Goal: Check status: Check status

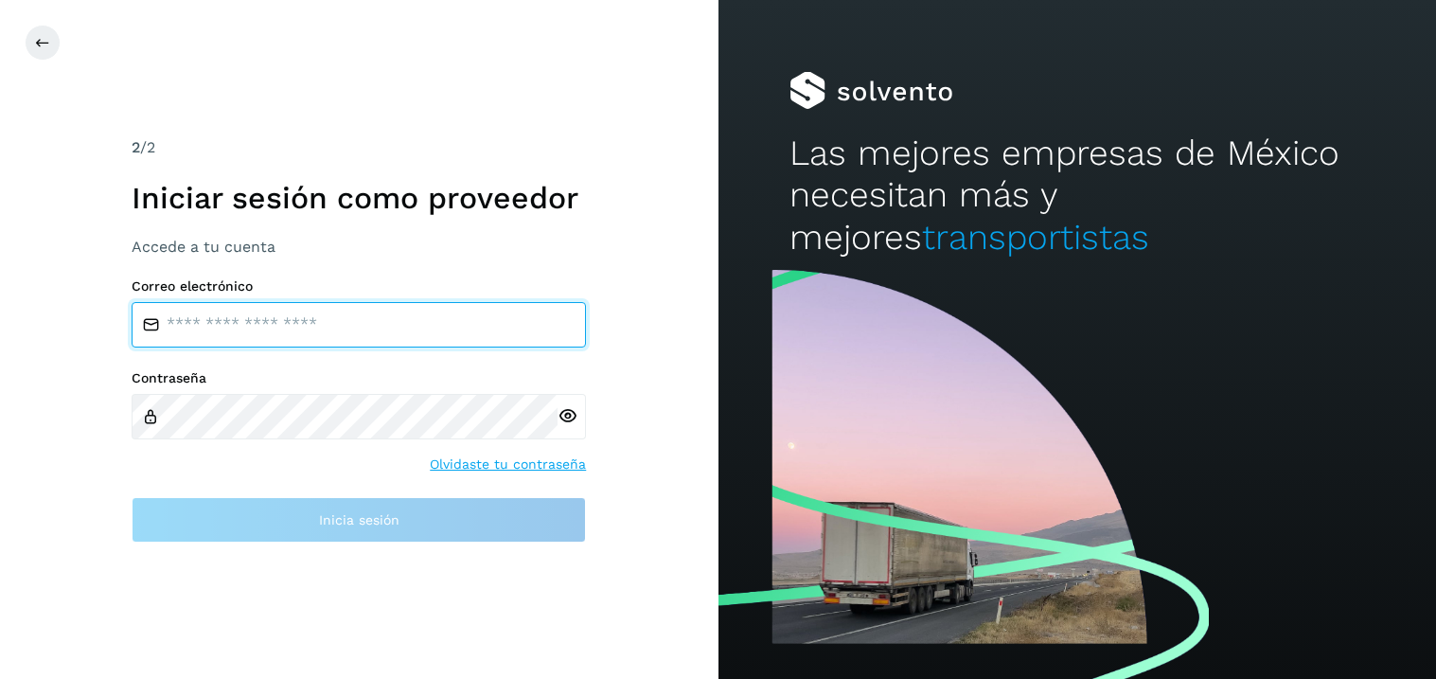
click at [211, 339] on input "email" at bounding box center [359, 324] width 454 height 45
type input "**********"
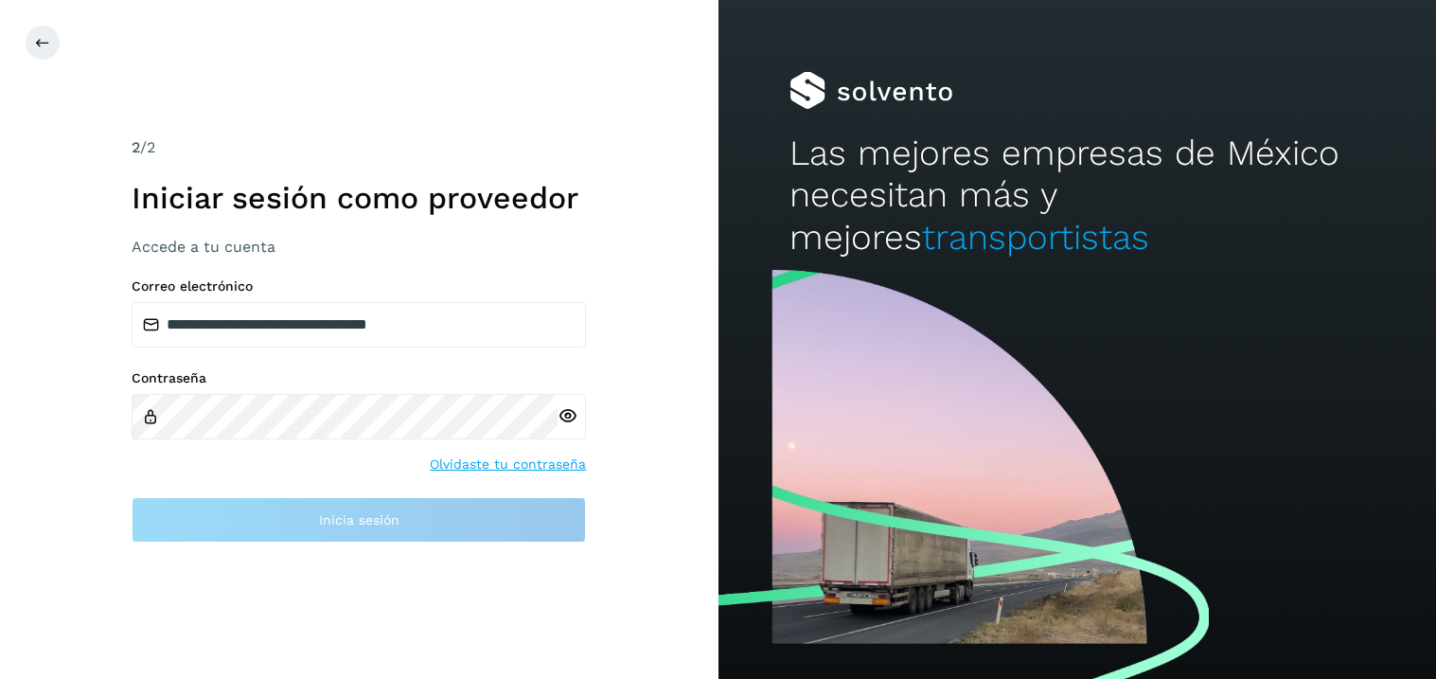
click at [566, 415] on div at bounding box center [572, 416] width 28 height 45
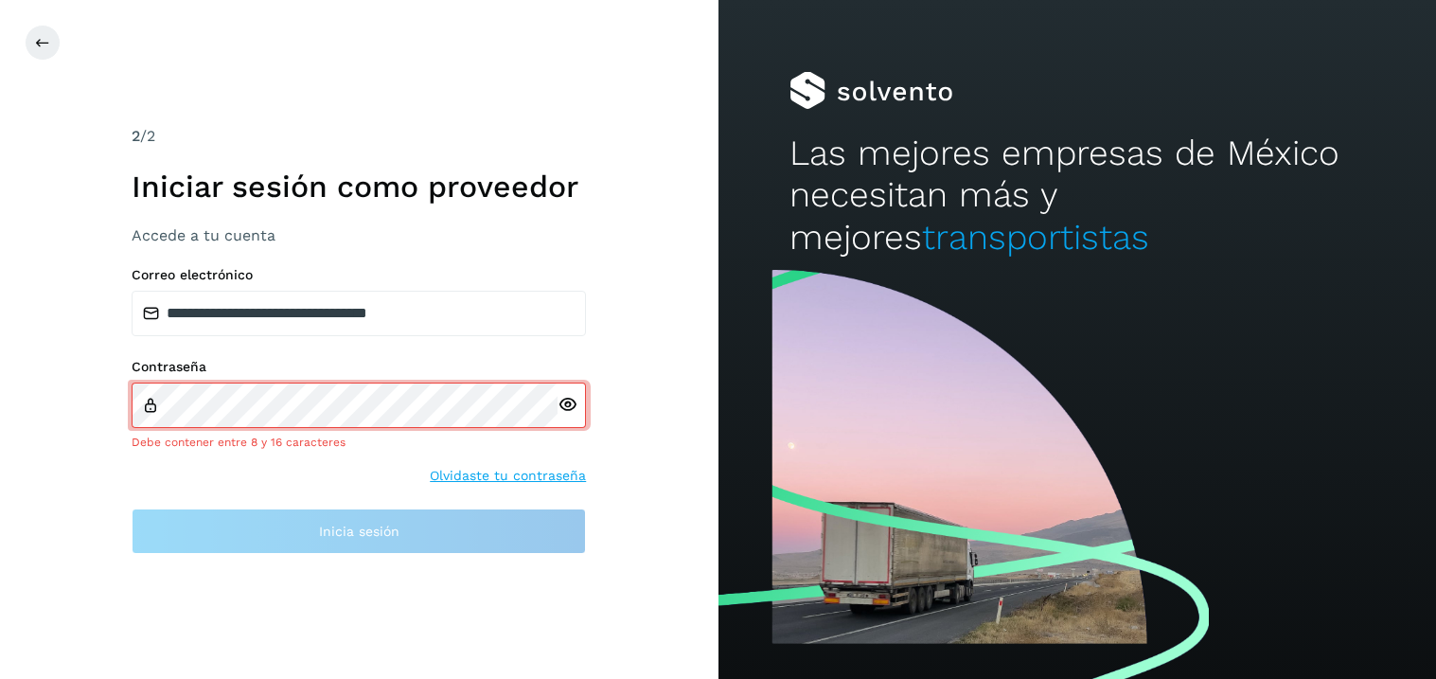
click at [572, 410] on icon at bounding box center [568, 405] width 20 height 20
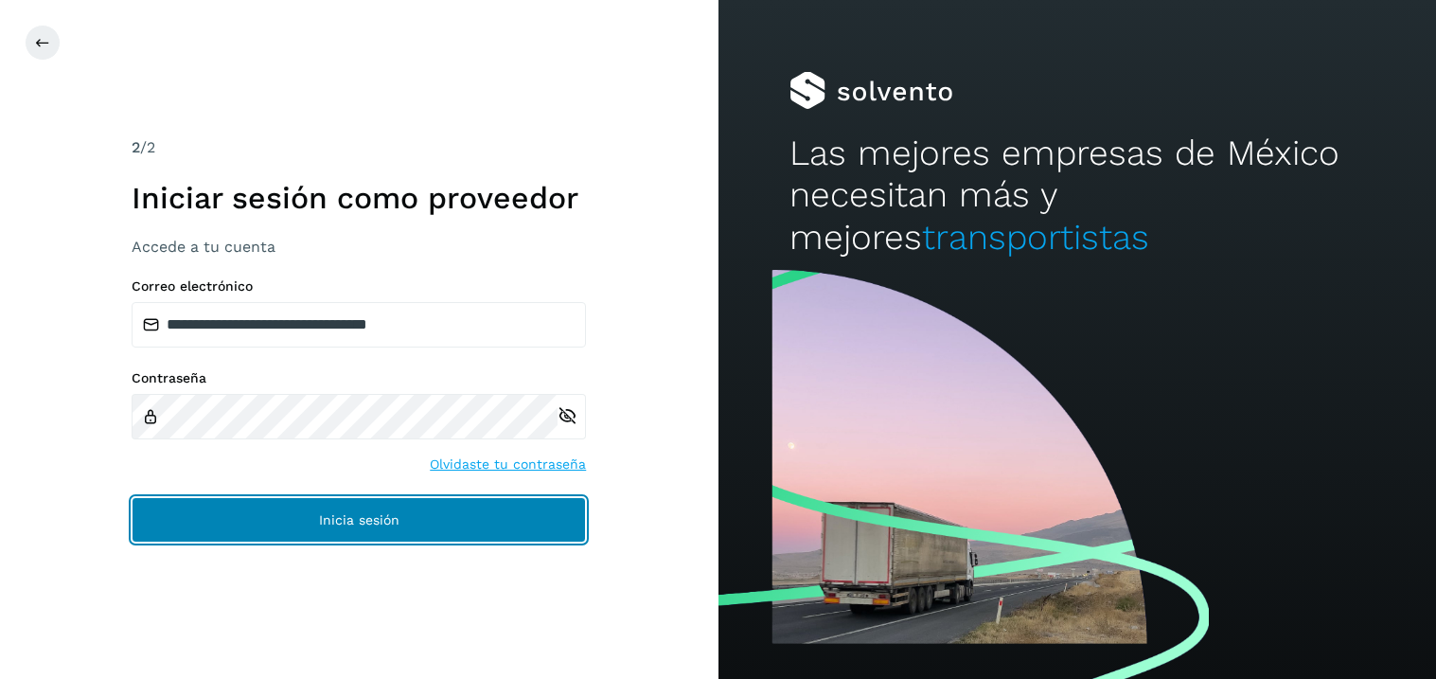
click at [355, 536] on button "Inicia sesión" at bounding box center [359, 519] width 454 height 45
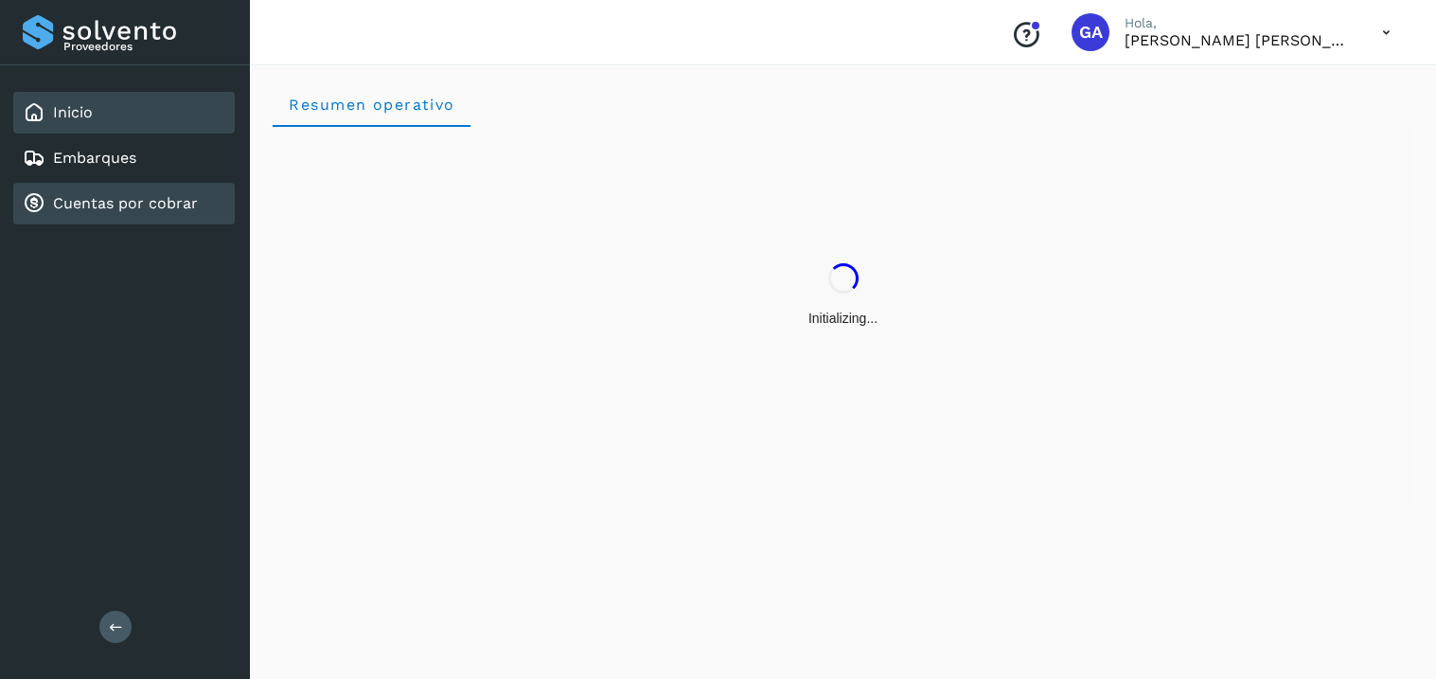
click at [110, 202] on link "Cuentas por cobrar" at bounding box center [125, 203] width 145 height 18
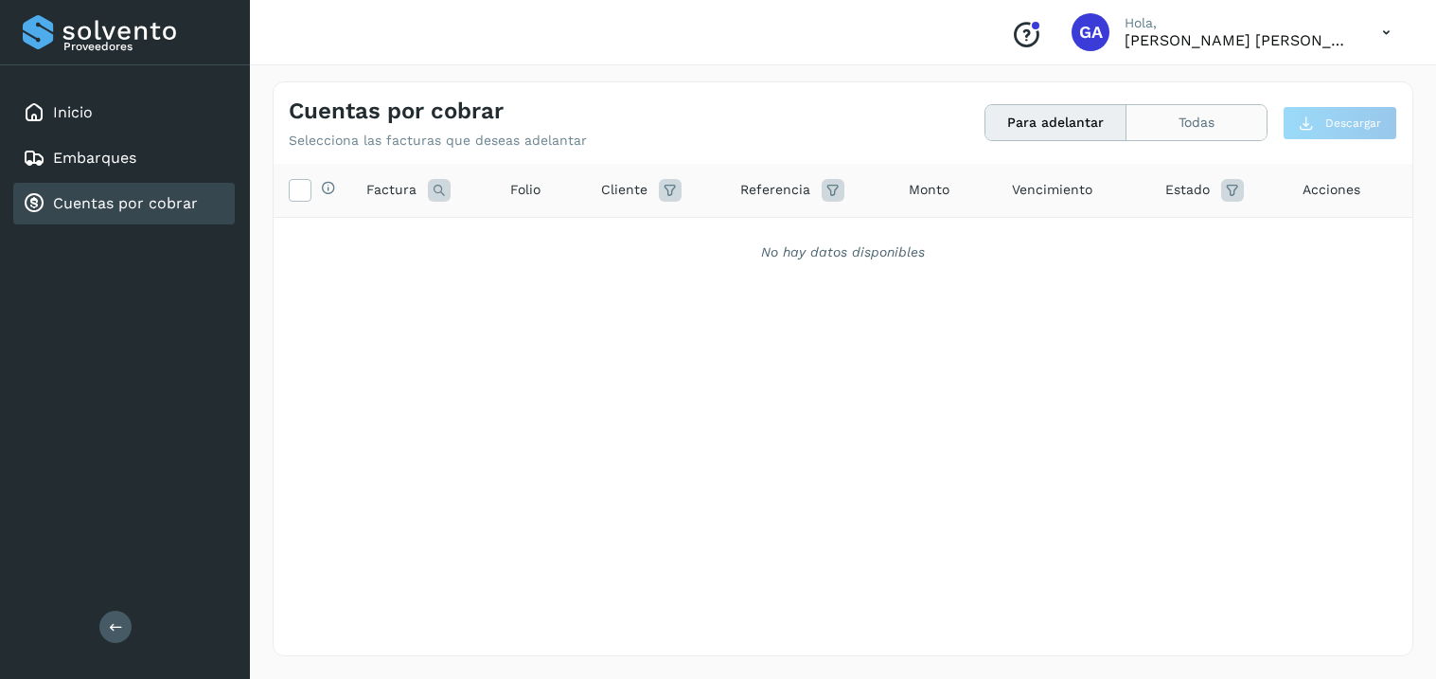
click at [1194, 116] on button "Todas" at bounding box center [1197, 122] width 140 height 35
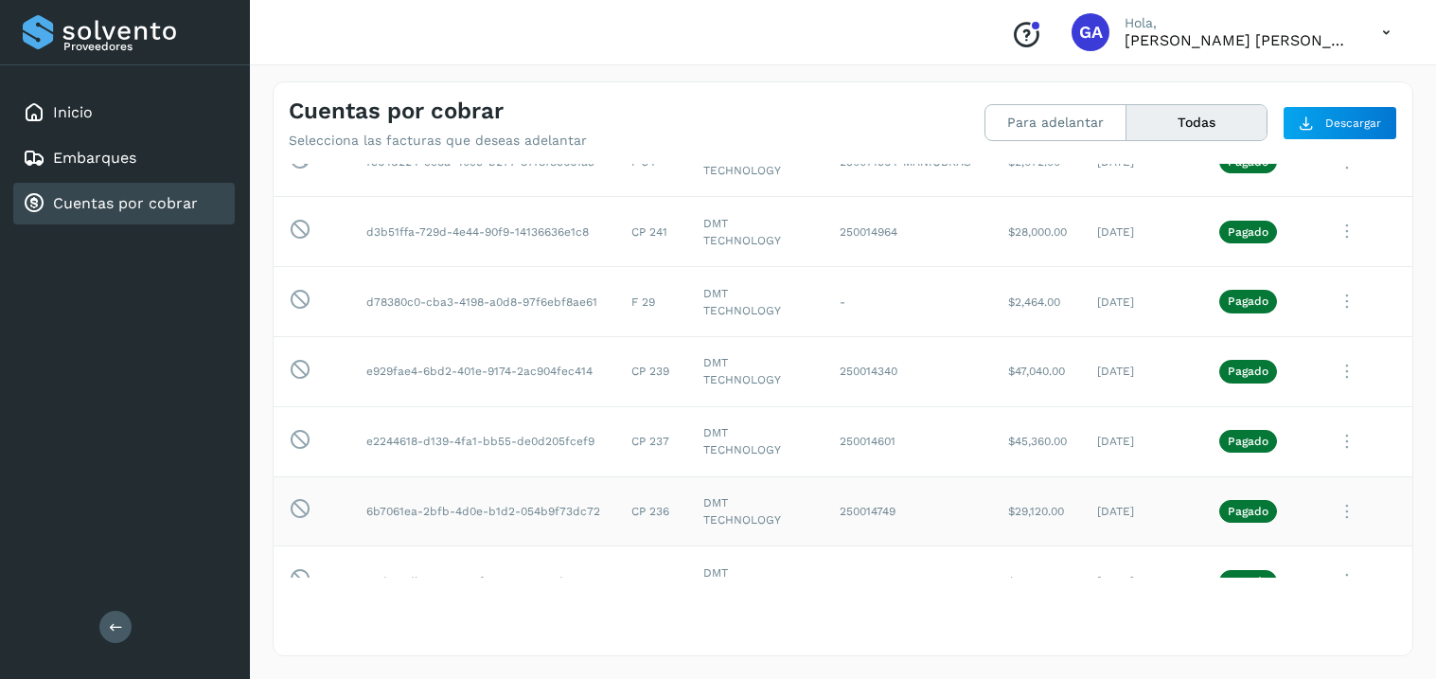
scroll to position [109, 0]
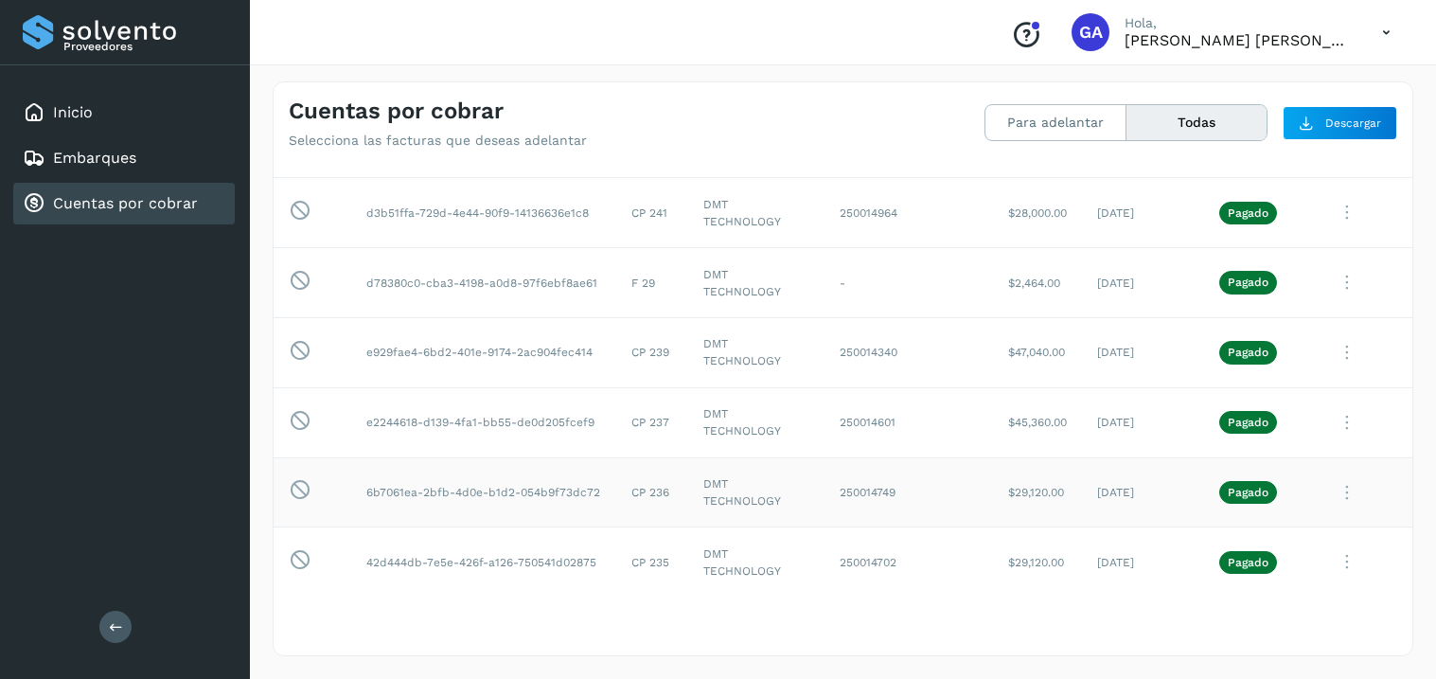
click at [1348, 483] on icon at bounding box center [1347, 492] width 38 height 39
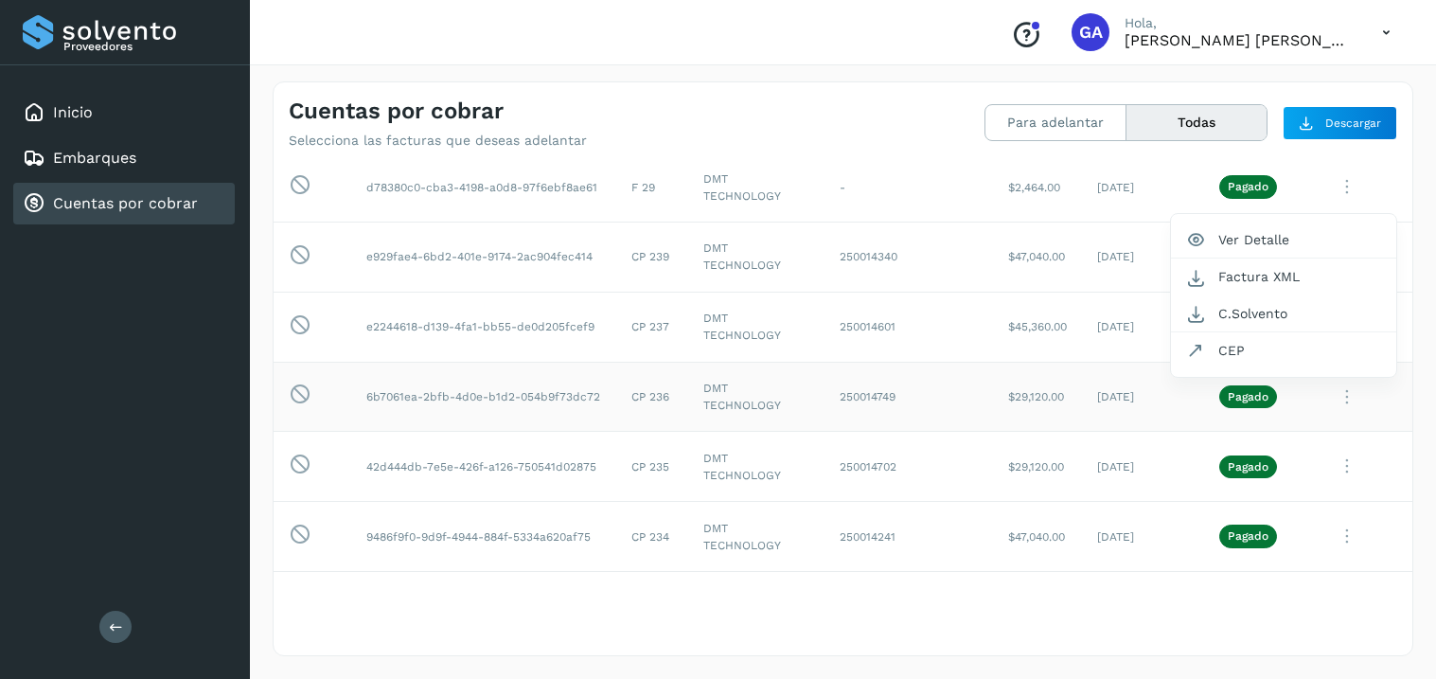
click at [1342, 401] on div at bounding box center [718, 339] width 1436 height 679
click at [1348, 400] on icon at bounding box center [1347, 397] width 38 height 39
click at [1348, 400] on div at bounding box center [718, 339] width 1436 height 679
click at [1032, 383] on div at bounding box center [718, 339] width 1436 height 679
click at [1235, 394] on div at bounding box center [718, 339] width 1436 height 679
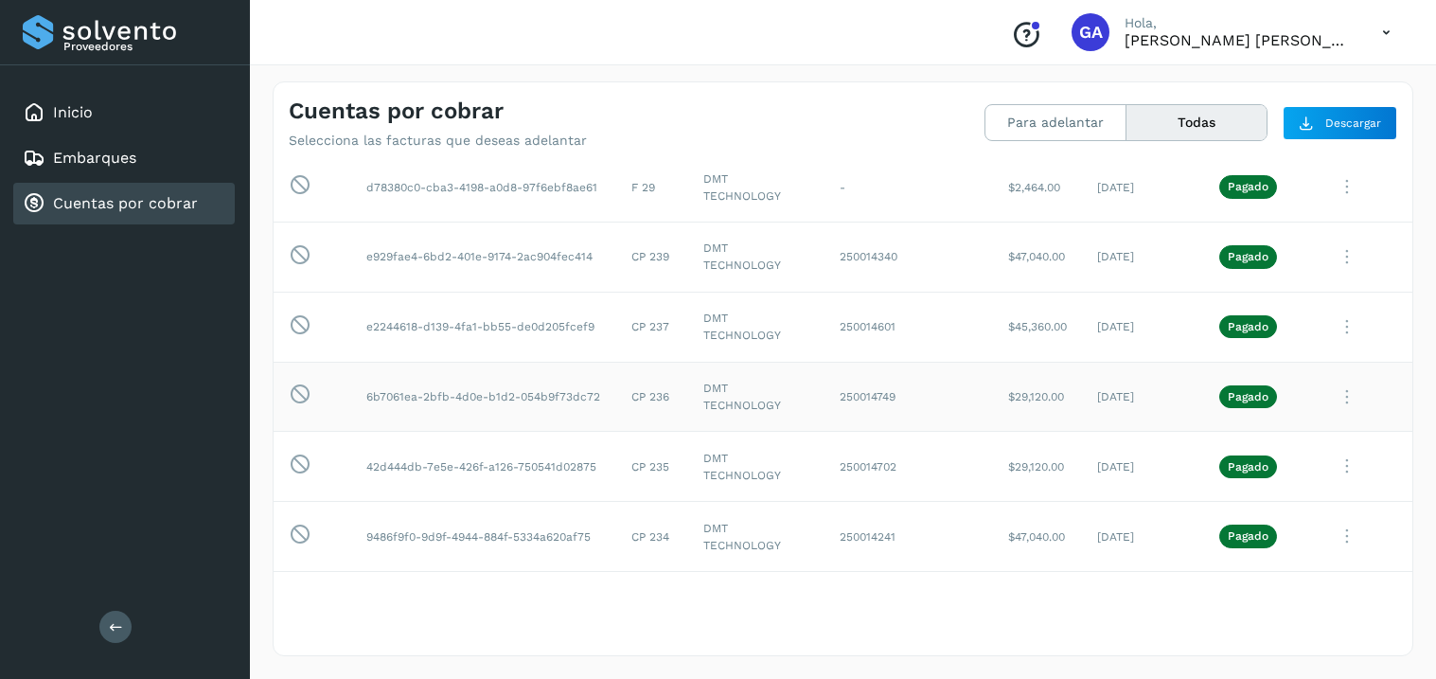
click at [1254, 399] on p "Pagado" at bounding box center [1248, 396] width 41 height 13
click at [432, 398] on td "6b7061ea-2bfb-4d0e-b1d2-054b9f73dc72" at bounding box center [483, 397] width 265 height 70
click at [657, 392] on td "CP 236" at bounding box center [652, 397] width 72 height 70
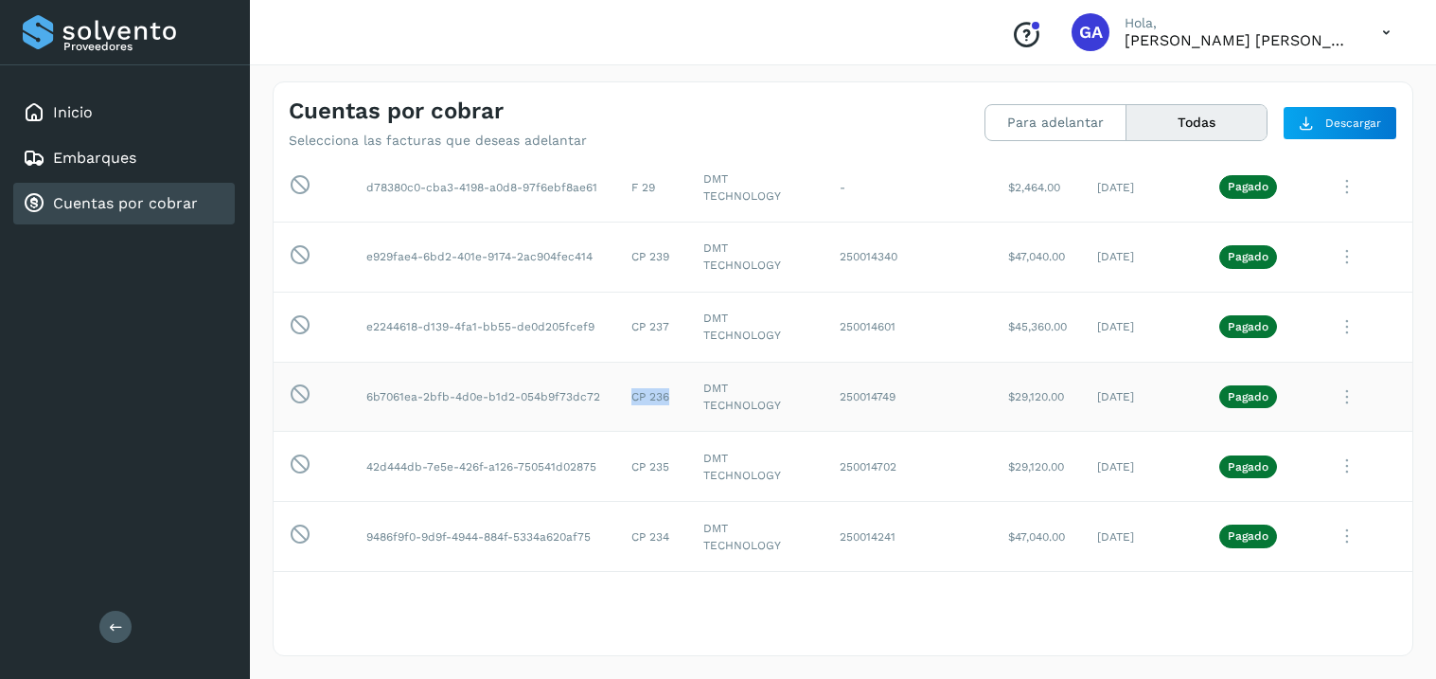
click at [657, 392] on td "CP 236" at bounding box center [652, 397] width 72 height 70
click at [935, 390] on td "250014749" at bounding box center [909, 397] width 169 height 70
click at [1133, 379] on td "[DATE]" at bounding box center [1143, 397] width 122 height 70
click at [1355, 401] on icon at bounding box center [1347, 397] width 38 height 39
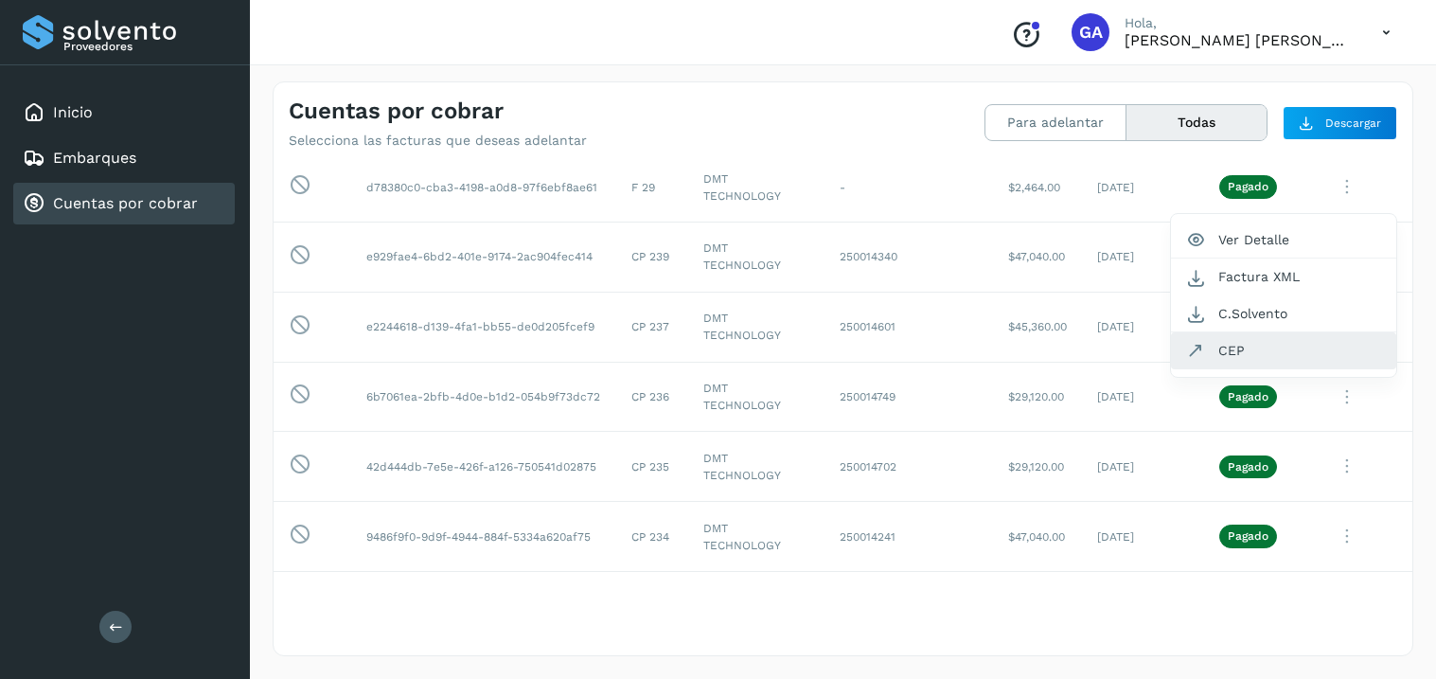
click at [1248, 347] on button "CEP" at bounding box center [1283, 350] width 225 height 36
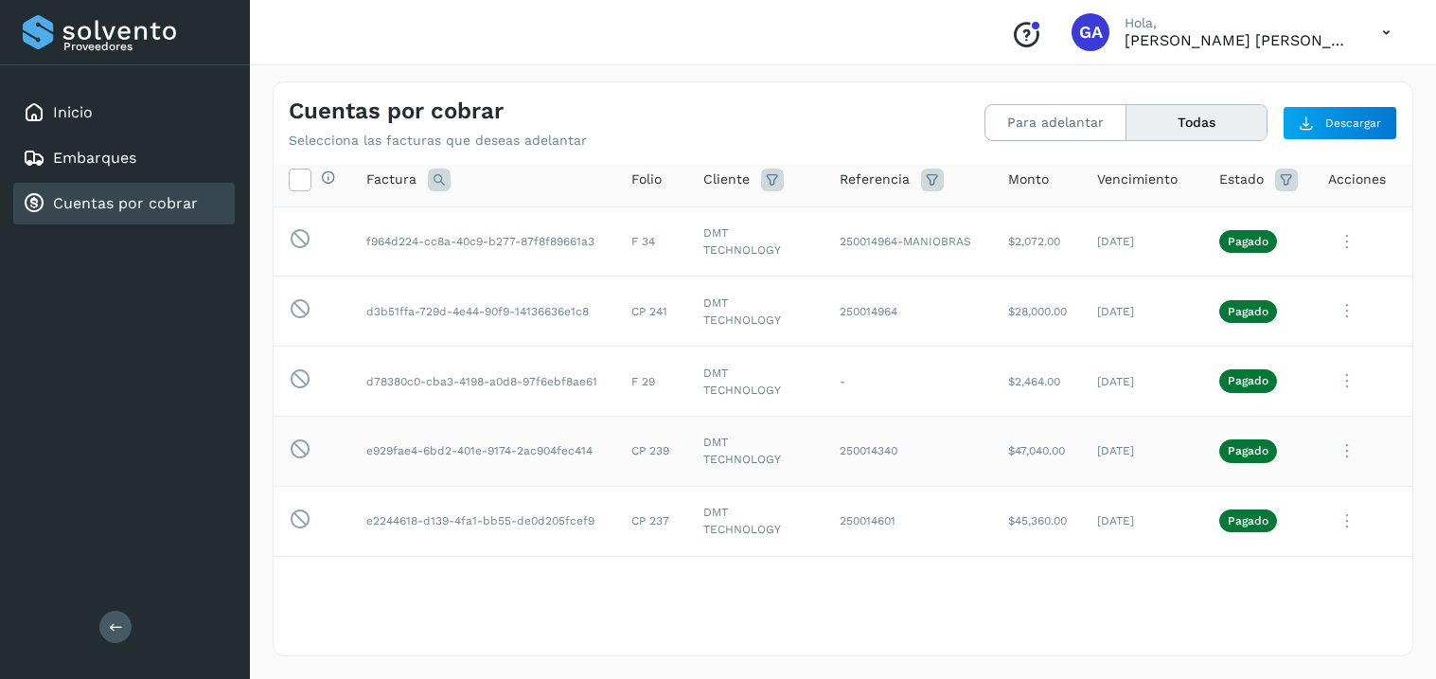
scroll to position [0, 0]
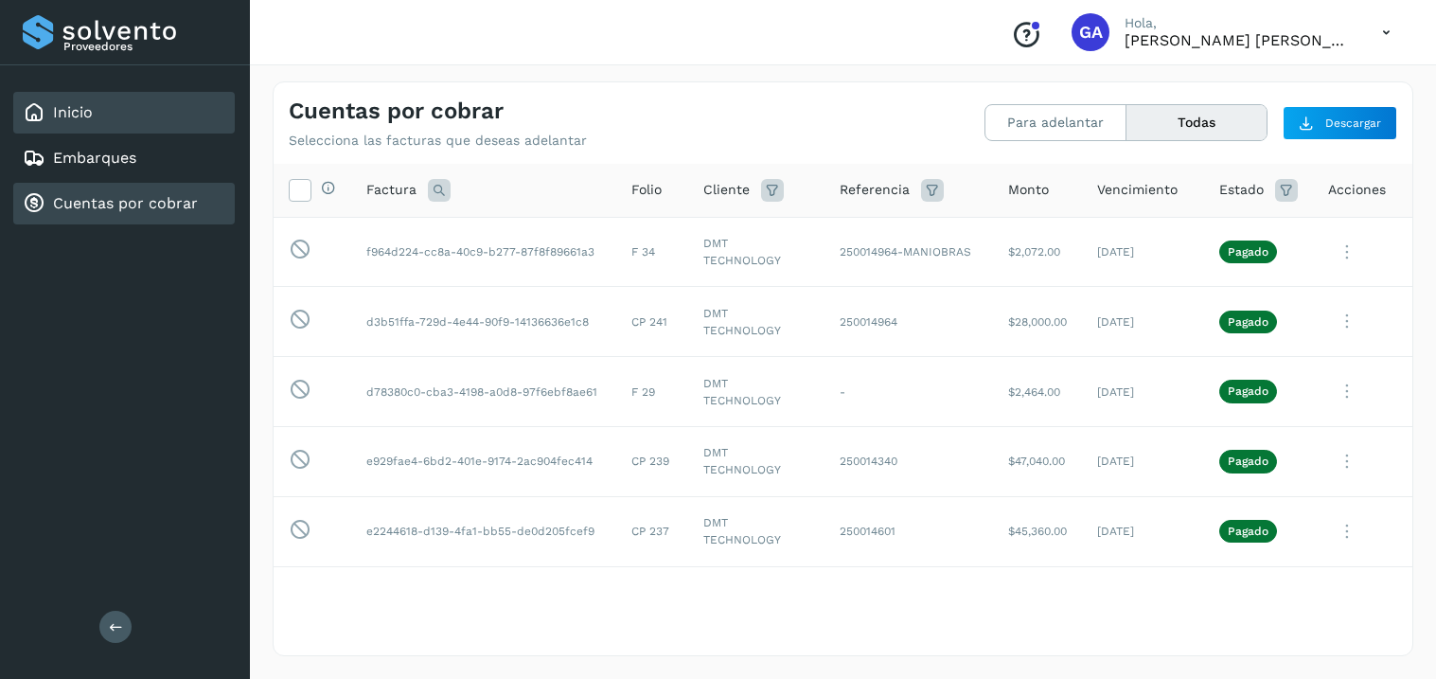
click at [92, 110] on div "Inicio" at bounding box center [124, 113] width 222 height 42
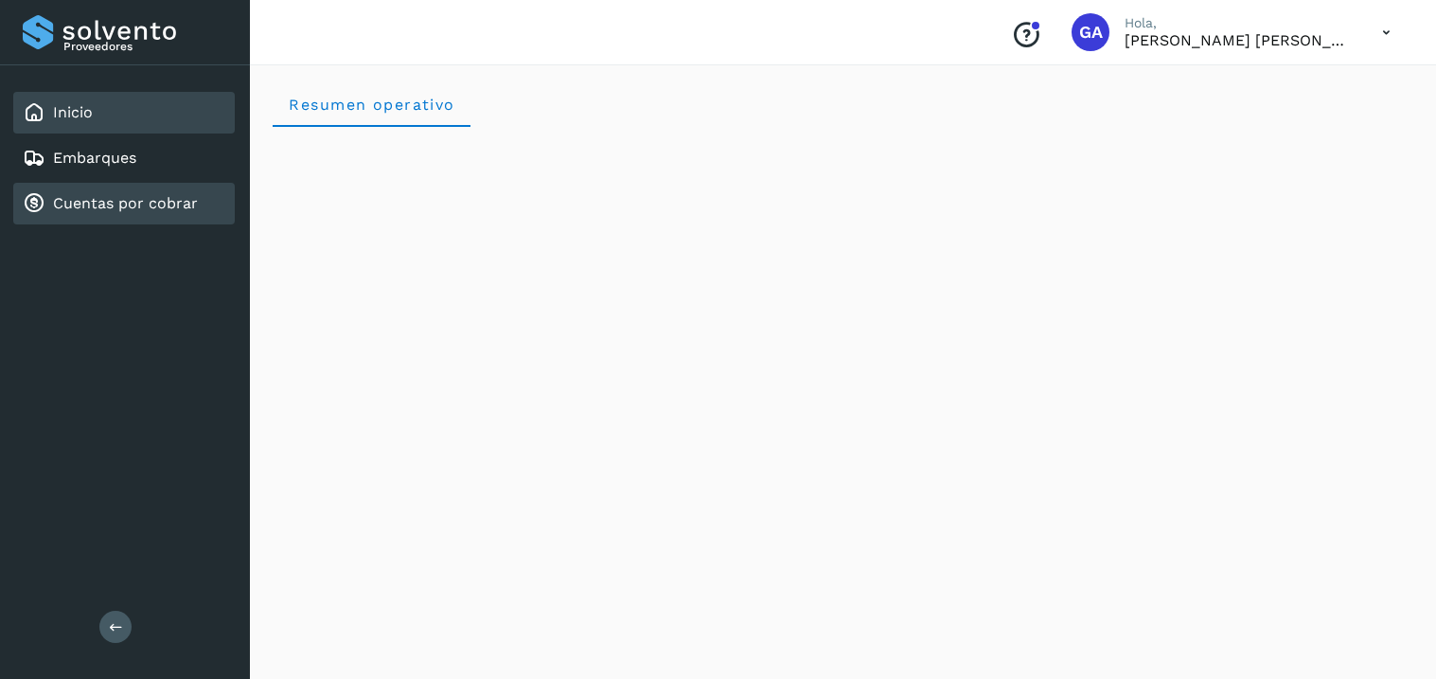
click at [93, 194] on link "Cuentas por cobrar" at bounding box center [125, 203] width 145 height 18
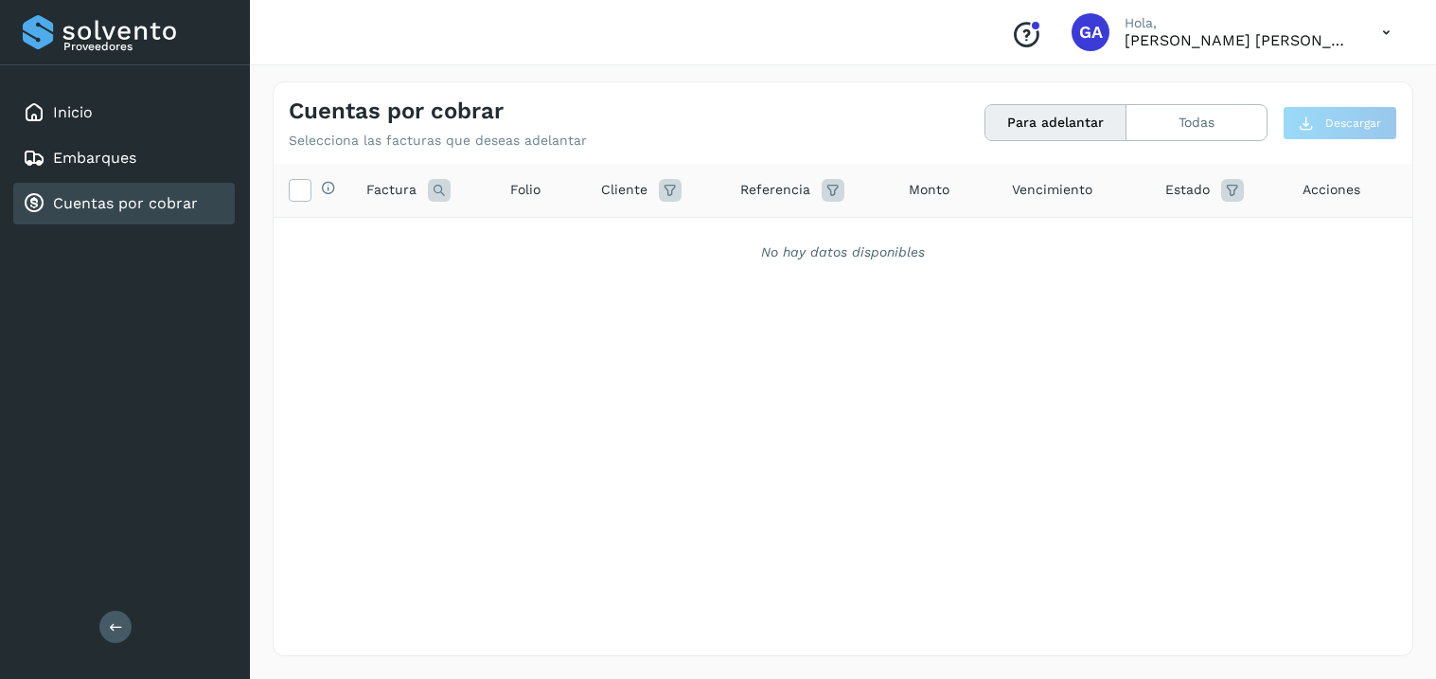
click at [1377, 36] on icon at bounding box center [1386, 32] width 39 height 39
click at [1247, 91] on div "Cerrar sesión" at bounding box center [1292, 85] width 225 height 36
